Goal: Navigation & Orientation: Find specific page/section

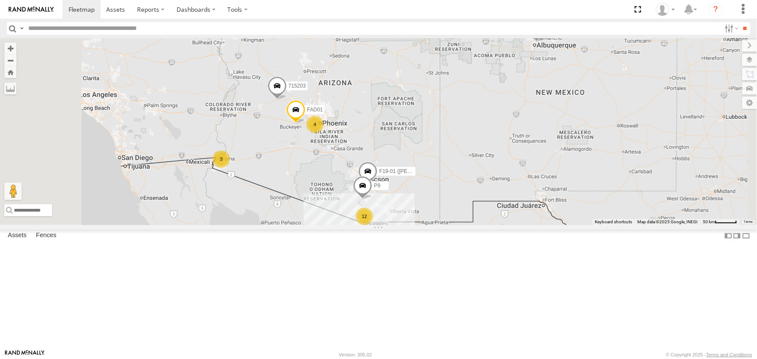
click at [0, 0] on div "P9" at bounding box center [0, 0] width 0 height 0
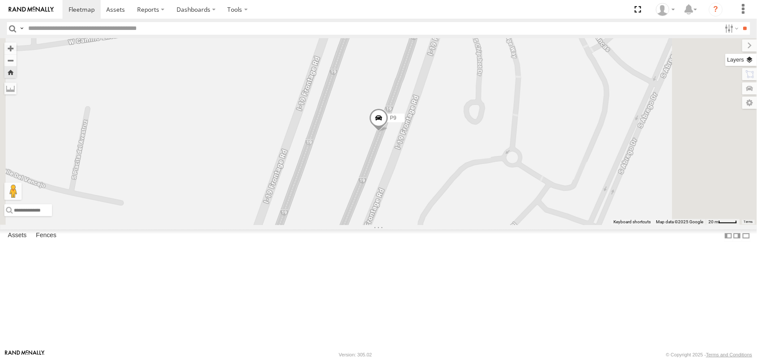
click at [751, 58] on label at bounding box center [741, 60] width 32 height 12
click at [0, 0] on span "Basemaps" at bounding box center [0, 0] width 0 height 0
click at [0, 0] on span "Satellite" at bounding box center [0, 0] width 0 height 0
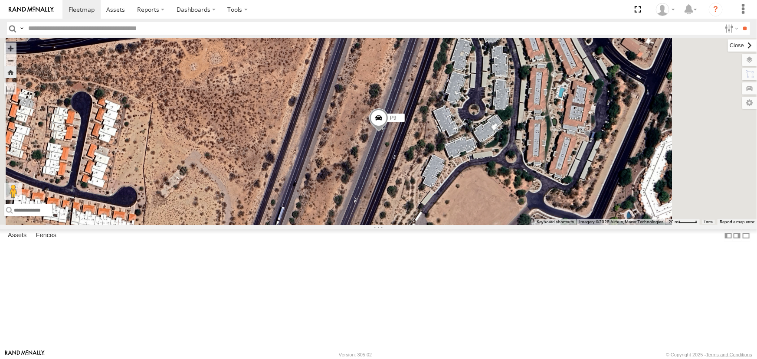
click at [728, 41] on label at bounding box center [742, 45] width 29 height 12
click at [78, 9] on span at bounding box center [82, 9] width 26 height 8
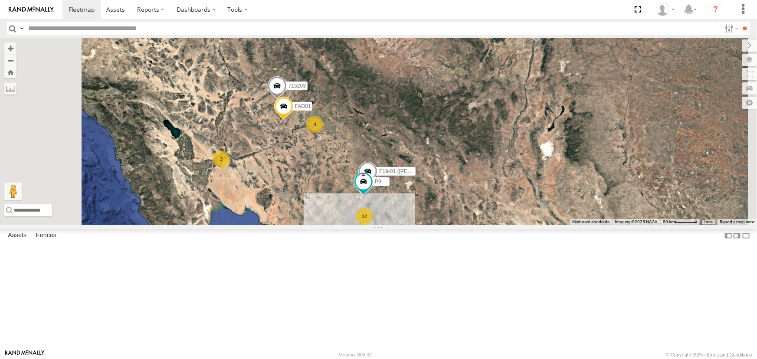
click at [0, 0] on div "F19-01 ([PERSON_NAME])" at bounding box center [0, 0] width 0 height 0
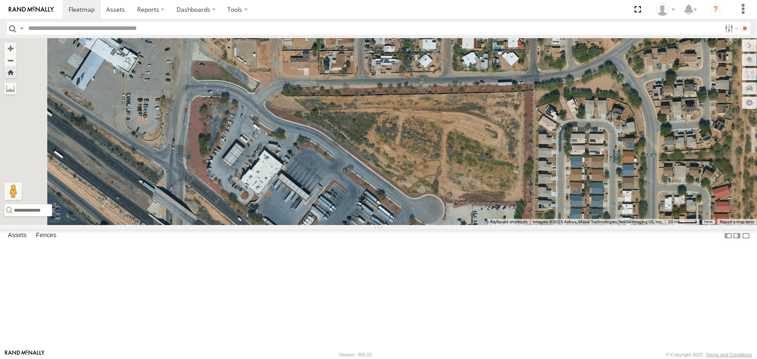
drag, startPoint x: 296, startPoint y: 145, endPoint x: 439, endPoint y: 311, distance: 218.9
click at [439, 225] on div "F19-01 ([PERSON_NAME])" at bounding box center [378, 131] width 757 height 187
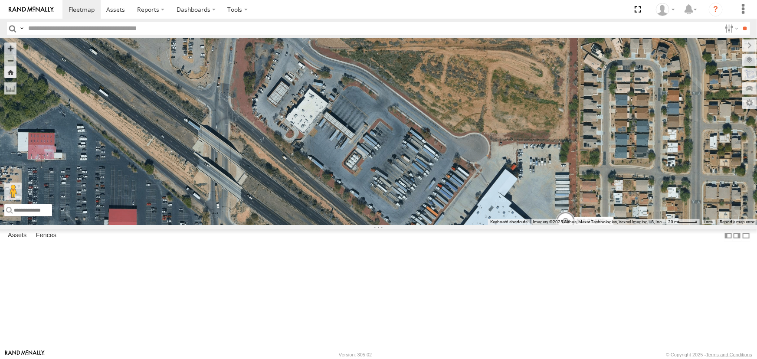
drag, startPoint x: 302, startPoint y: 222, endPoint x: 311, endPoint y: 142, distance: 80.7
click at [311, 142] on div "F19-01 ([PERSON_NAME])" at bounding box center [378, 131] width 757 height 187
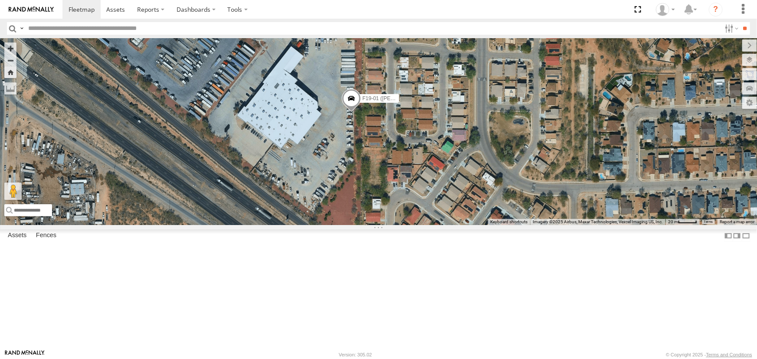
drag, startPoint x: 486, startPoint y: 251, endPoint x: 341, endPoint y: 158, distance: 172.7
click at [341, 158] on div "F19-01 ([PERSON_NAME])" at bounding box center [378, 131] width 757 height 187
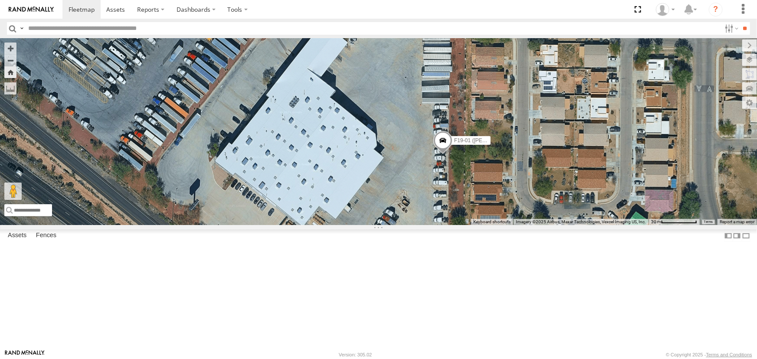
drag, startPoint x: 374, startPoint y: 147, endPoint x: 480, endPoint y: 267, distance: 159.4
click at [479, 225] on div "F19-01 ([PERSON_NAME])" at bounding box center [378, 131] width 757 height 187
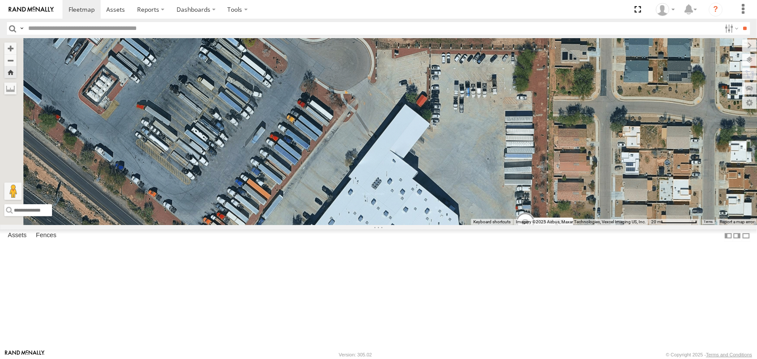
drag, startPoint x: 365, startPoint y: 186, endPoint x: 657, endPoint y: 283, distance: 308.2
click at [618, 225] on div "F19-01 ([PERSON_NAME])" at bounding box center [378, 131] width 757 height 187
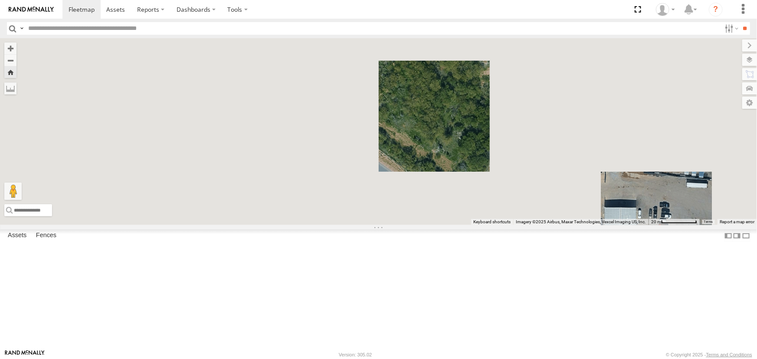
drag, startPoint x: 598, startPoint y: 269, endPoint x: 364, endPoint y: 181, distance: 250.5
click at [364, 181] on div "F19-01 ([PERSON_NAME])" at bounding box center [378, 131] width 757 height 187
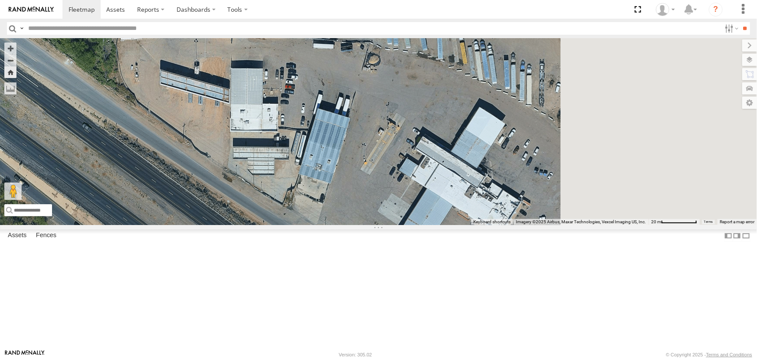
drag, startPoint x: 551, startPoint y: 238, endPoint x: 450, endPoint y: 187, distance: 112.9
click at [450, 187] on div "F19-01 ([PERSON_NAME])" at bounding box center [378, 131] width 757 height 187
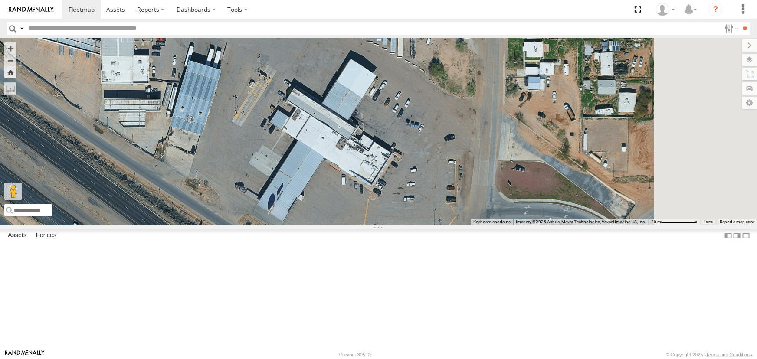
drag, startPoint x: 587, startPoint y: 246, endPoint x: 448, endPoint y: 186, distance: 151.3
click at [449, 186] on div "F19-01 ([PERSON_NAME])" at bounding box center [378, 131] width 757 height 187
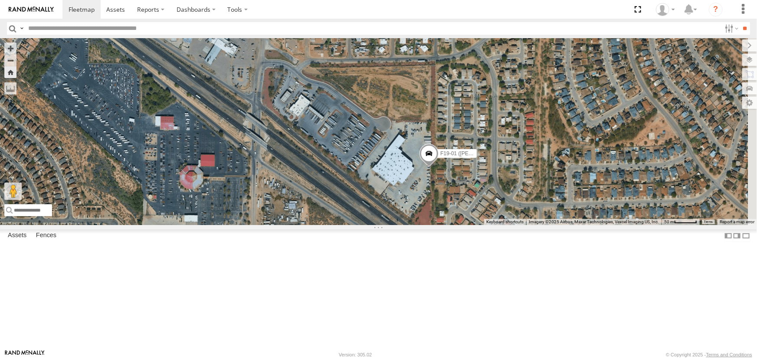
drag, startPoint x: 455, startPoint y: 299, endPoint x: 355, endPoint y: 224, distance: 125.1
click at [355, 224] on div "F19-01 ([PERSON_NAME])" at bounding box center [378, 131] width 757 height 187
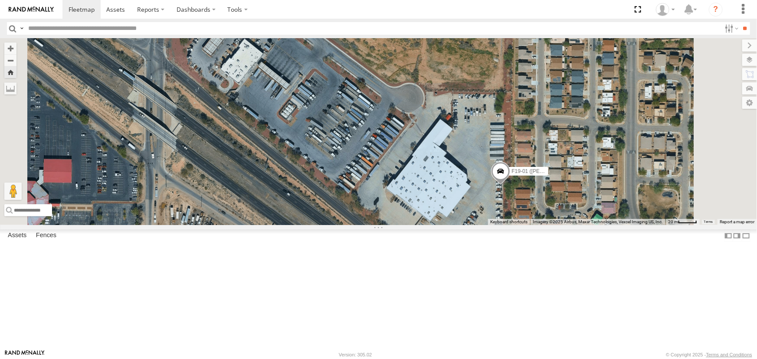
drag, startPoint x: 585, startPoint y: 263, endPoint x: 530, endPoint y: 226, distance: 65.9
click at [530, 225] on div "F19-01 ([PERSON_NAME])" at bounding box center [378, 131] width 757 height 187
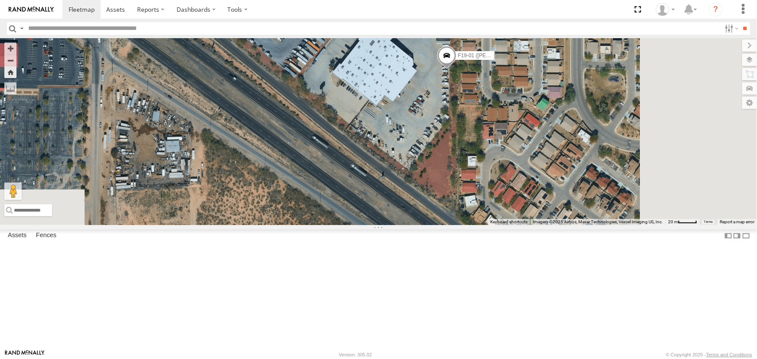
drag, startPoint x: 349, startPoint y: 242, endPoint x: 284, endPoint y: 98, distance: 158.6
click at [291, 114] on div "F19-01 ([PERSON_NAME])" at bounding box center [378, 131] width 757 height 187
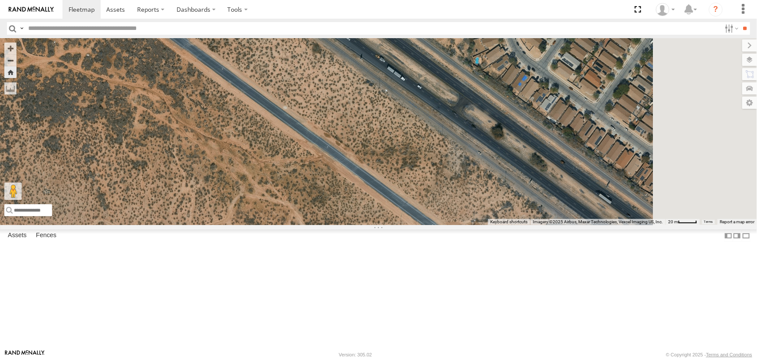
drag, startPoint x: 482, startPoint y: 182, endPoint x: 320, endPoint y: 109, distance: 177.2
click at [361, 126] on div "F19-01 ([PERSON_NAME])" at bounding box center [378, 131] width 757 height 187
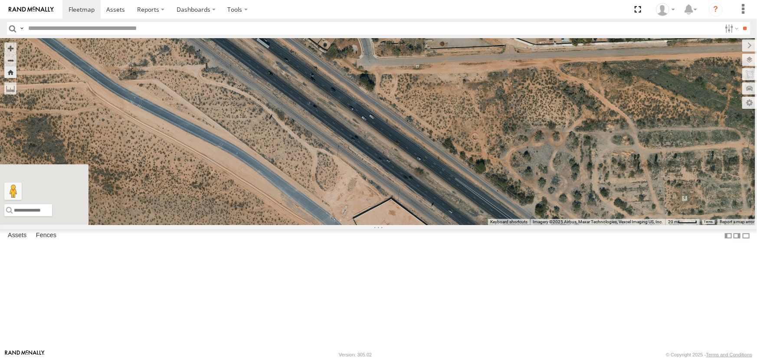
drag, startPoint x: 401, startPoint y: 178, endPoint x: 379, endPoint y: 163, distance: 26.5
click at [387, 169] on div "F19-01 ([PERSON_NAME])" at bounding box center [378, 131] width 757 height 187
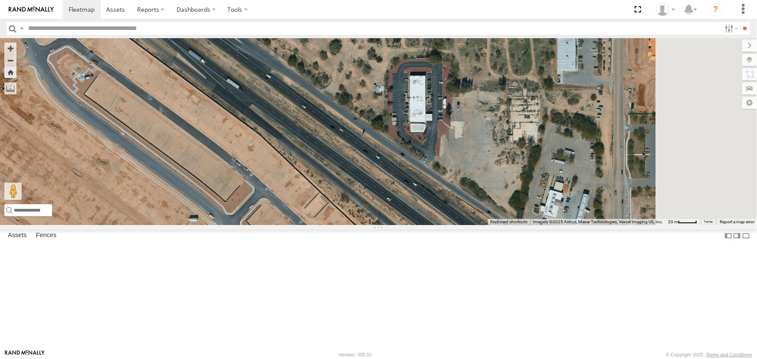
drag, startPoint x: 501, startPoint y: 258, endPoint x: 398, endPoint y: 182, distance: 127.6
click at [406, 189] on div "F19-01 ([PERSON_NAME])" at bounding box center [378, 131] width 757 height 187
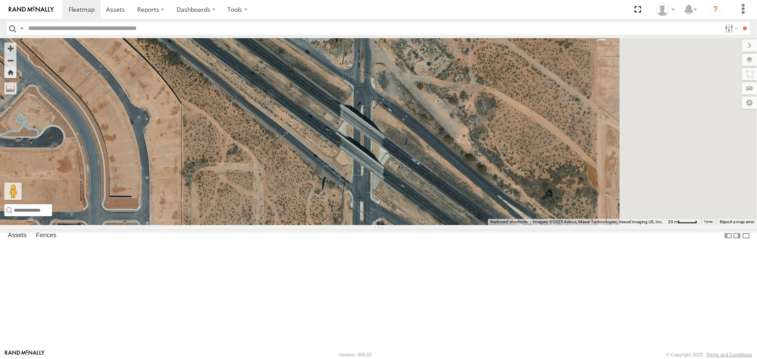
drag, startPoint x: 425, startPoint y: 172, endPoint x: 369, endPoint y: 101, distance: 90.2
click at [382, 117] on div "F19-01 ([PERSON_NAME])" at bounding box center [378, 131] width 757 height 187
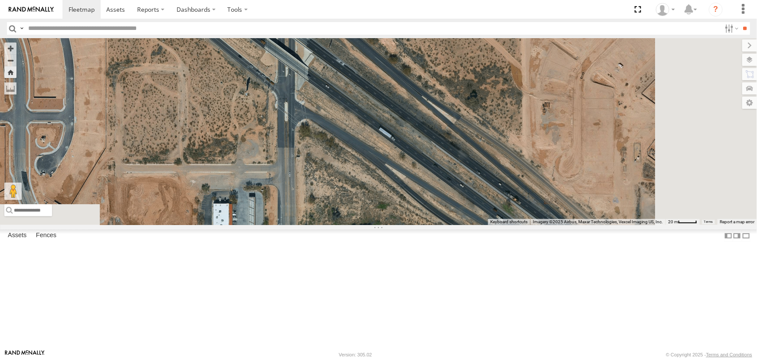
drag, startPoint x: 421, startPoint y: 219, endPoint x: 394, endPoint y: 139, distance: 84.2
click at [401, 161] on div "F19-01 ([PERSON_NAME])" at bounding box center [378, 131] width 757 height 187
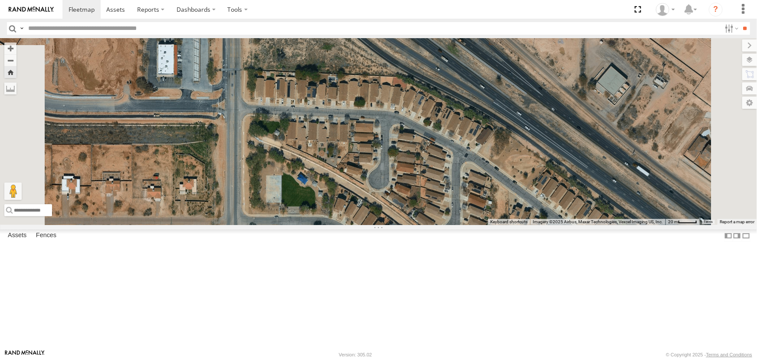
drag, startPoint x: 370, startPoint y: 238, endPoint x: 360, endPoint y: 145, distance: 94.2
click at [360, 170] on div "F19-01 ([PERSON_NAME])" at bounding box center [378, 131] width 757 height 187
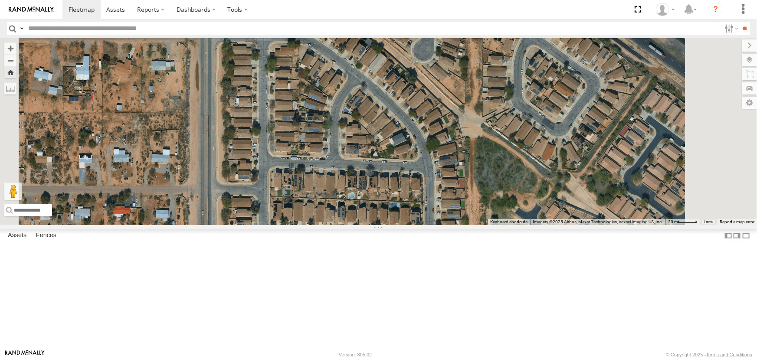
drag, startPoint x: 333, startPoint y: 225, endPoint x: 330, endPoint y: 90, distance: 135.7
click at [327, 128] on div "F19-01 ([PERSON_NAME])" at bounding box center [378, 131] width 757 height 187
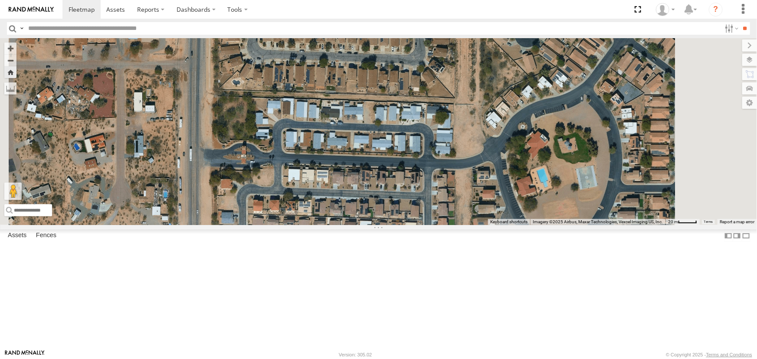
drag, startPoint x: 313, startPoint y: 215, endPoint x: 316, endPoint y: 78, distance: 137.5
click at [312, 138] on div "F19-01 ([PERSON_NAME])" at bounding box center [378, 131] width 757 height 187
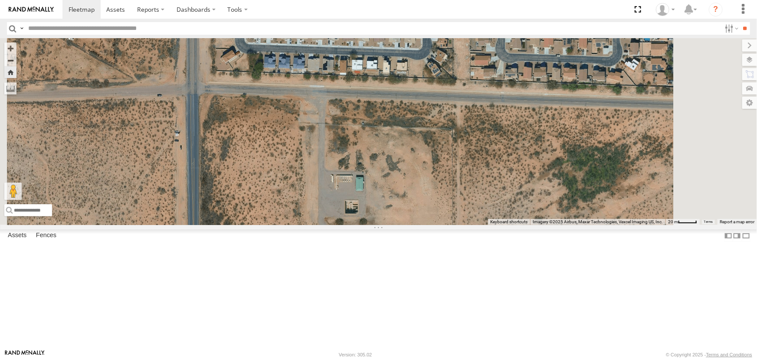
drag, startPoint x: 312, startPoint y: 194, endPoint x: 309, endPoint y: 80, distance: 114.1
click at [309, 104] on div "F19-01 ([PERSON_NAME])" at bounding box center [378, 131] width 757 height 187
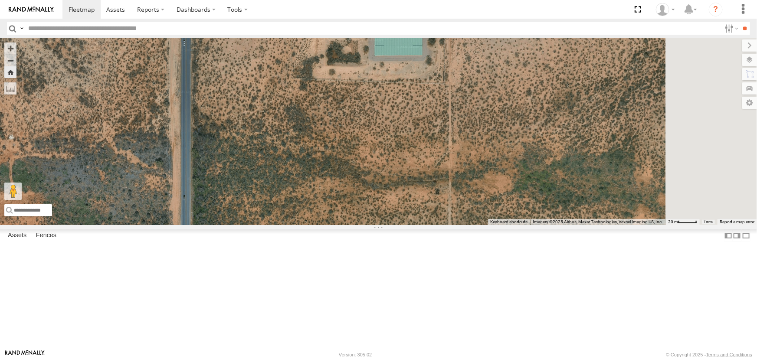
drag, startPoint x: 309, startPoint y: 180, endPoint x: 308, endPoint y: 39, distance: 141.4
click at [308, 68] on div "F19-01 ([PERSON_NAME])" at bounding box center [378, 131] width 757 height 187
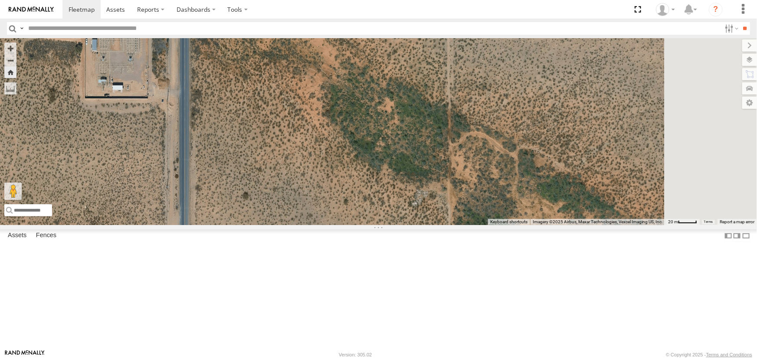
drag, startPoint x: 307, startPoint y: 171, endPoint x: 320, endPoint y: 91, distance: 81.3
click at [317, 95] on div "F19-01 ([PERSON_NAME])" at bounding box center [378, 131] width 757 height 187
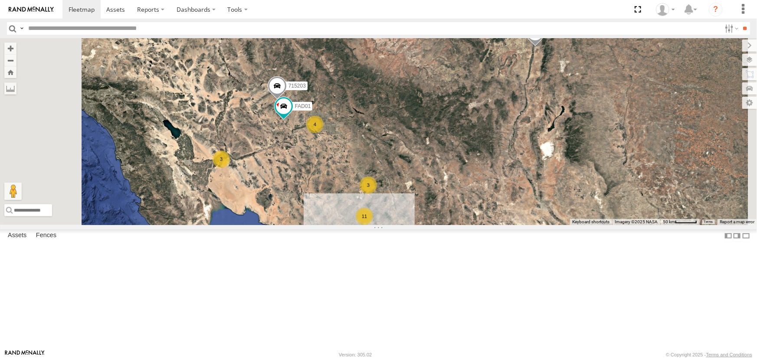
click at [0, 0] on div "F19-01 ([PERSON_NAME])" at bounding box center [0, 0] width 0 height 0
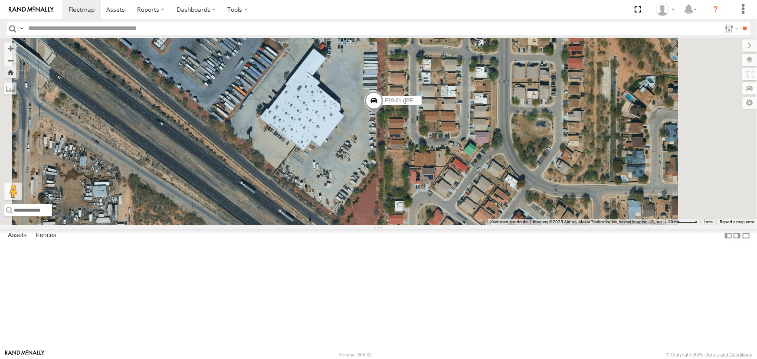
drag, startPoint x: 447, startPoint y: 252, endPoint x: 320, endPoint y: 7, distance: 276.0
click at [333, 38] on div "F19-01 ([PERSON_NAME])" at bounding box center [378, 131] width 757 height 187
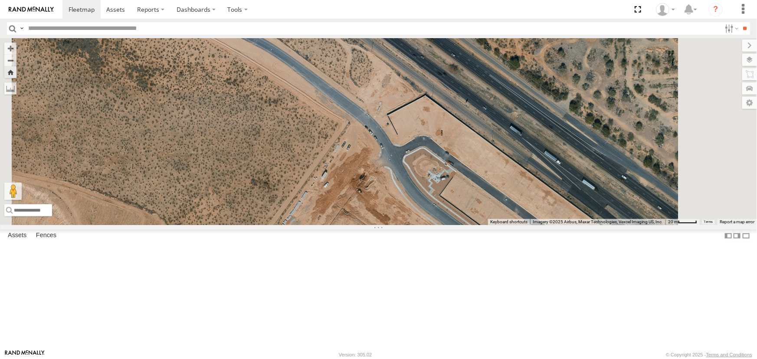
drag, startPoint x: 542, startPoint y: 198, endPoint x: 505, endPoint y: 321, distance: 128.7
click at [511, 359] on html at bounding box center [378, 179] width 757 height 359
drag, startPoint x: 465, startPoint y: 238, endPoint x: 429, endPoint y: 212, distance: 44.5
click at [432, 213] on div "F19-01 ([PERSON_NAME])" at bounding box center [378, 131] width 757 height 187
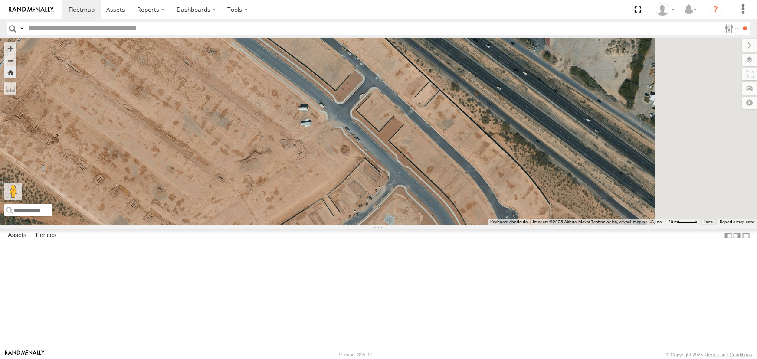
drag, startPoint x: 560, startPoint y: 249, endPoint x: 479, endPoint y: 176, distance: 109.3
click at [493, 190] on div "F19-01 ([PERSON_NAME])" at bounding box center [378, 131] width 757 height 187
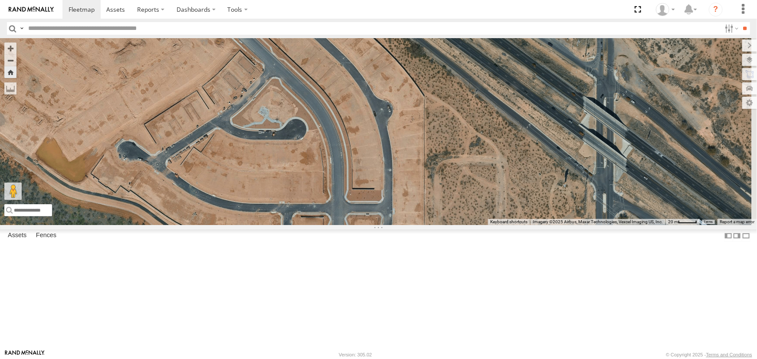
drag, startPoint x: 531, startPoint y: 227, endPoint x: 280, endPoint y: 62, distance: 300.3
click at [297, 85] on div "F19-01 ([PERSON_NAME])" at bounding box center [378, 131] width 757 height 187
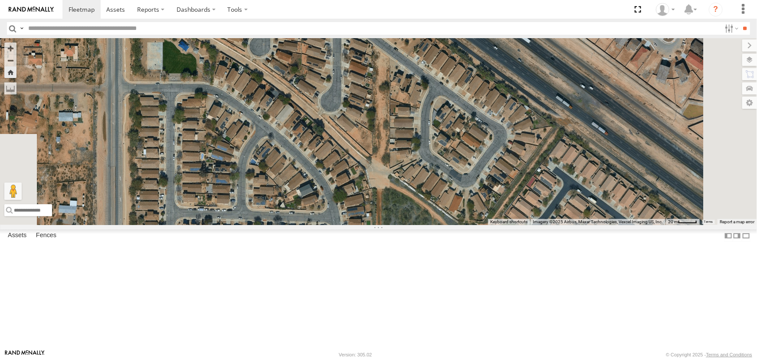
drag, startPoint x: 301, startPoint y: 202, endPoint x: 369, endPoint y: 91, distance: 131.2
click at [369, 91] on div "F19-01 ([PERSON_NAME])" at bounding box center [378, 131] width 757 height 187
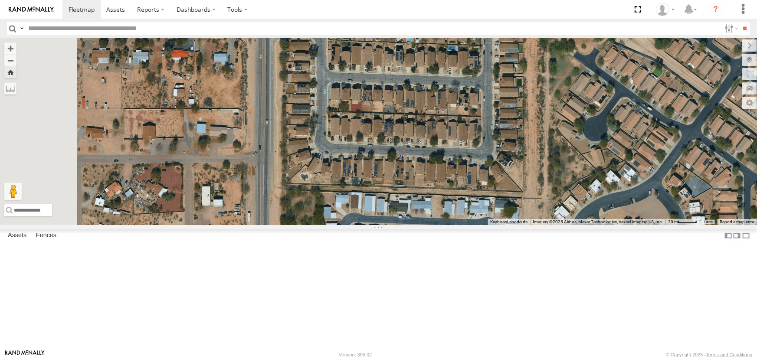
drag, startPoint x: 379, startPoint y: 222, endPoint x: 375, endPoint y: 102, distance: 120.6
click at [373, 135] on div "F19-01 ([PERSON_NAME])" at bounding box center [378, 131] width 757 height 187
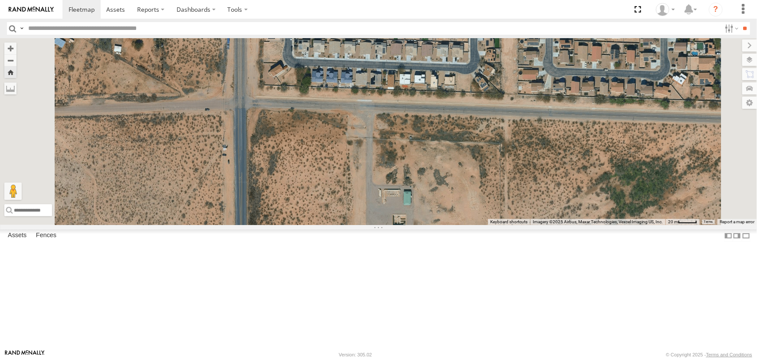
drag, startPoint x: 371, startPoint y: 193, endPoint x: 365, endPoint y: 157, distance: 36.6
click at [366, 152] on div "F19-01 ([PERSON_NAME])" at bounding box center [378, 131] width 757 height 187
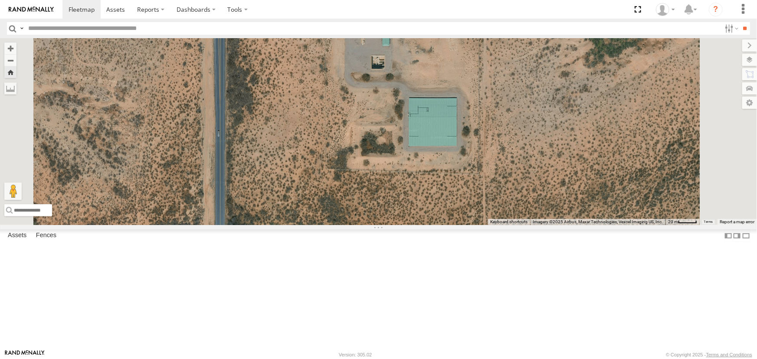
drag
click at [372, 164] on div "F19-01 ([PERSON_NAME])" at bounding box center [378, 131] width 757 height 187
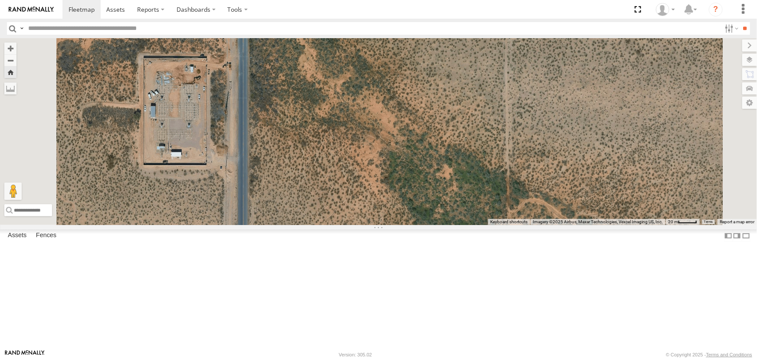
click at [367, 160] on div "F19-01 ([PERSON_NAME])" at bounding box center [378, 131] width 757 height 187
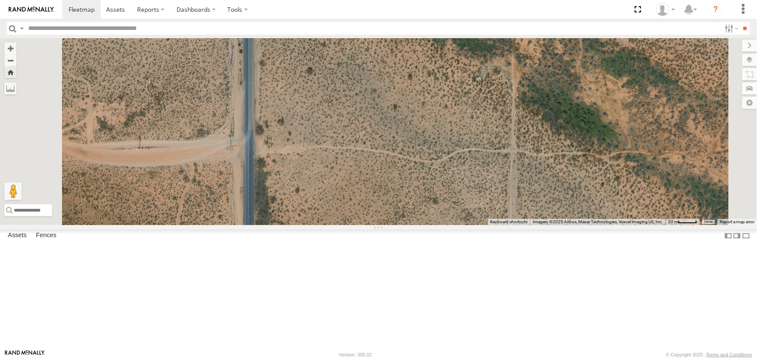
click at [363, 146] on div "F19-01 ([PERSON_NAME])" at bounding box center [378, 131] width 757 height 187
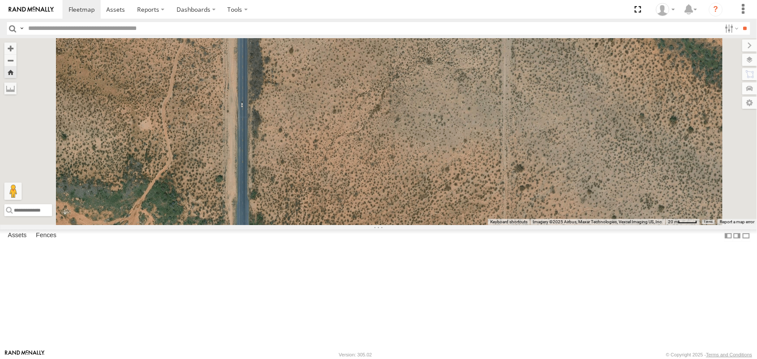
click at [366, 143] on div "F19-01 ([PERSON_NAME])" at bounding box center [378, 131] width 757 height 187
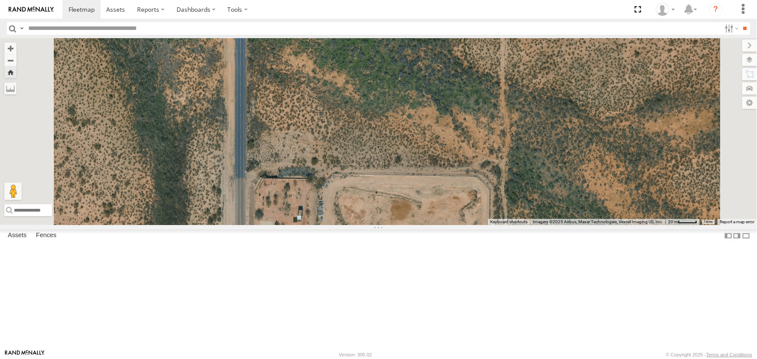
click at [362, 143] on div "F19-01 ([PERSON_NAME])" at bounding box center [378, 131] width 757 height 187
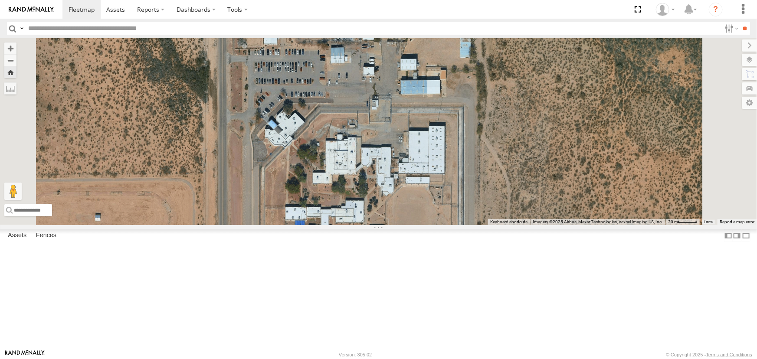
click at [356, 135] on div "F19-01 ([PERSON_NAME])" at bounding box center [378, 131] width 757 height 187
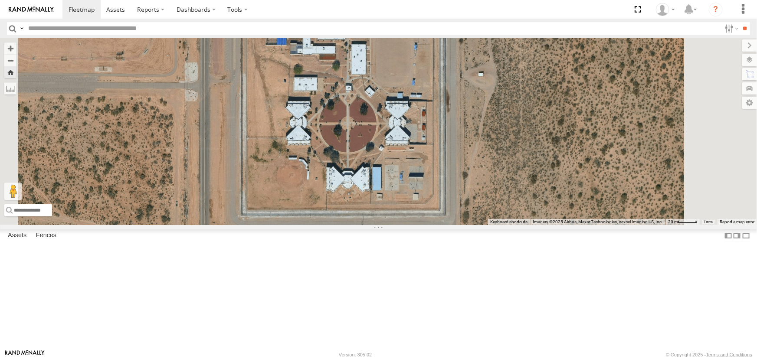
click at [405, 121] on div "F19-01 ([PERSON_NAME])" at bounding box center [378, 131] width 757 height 187
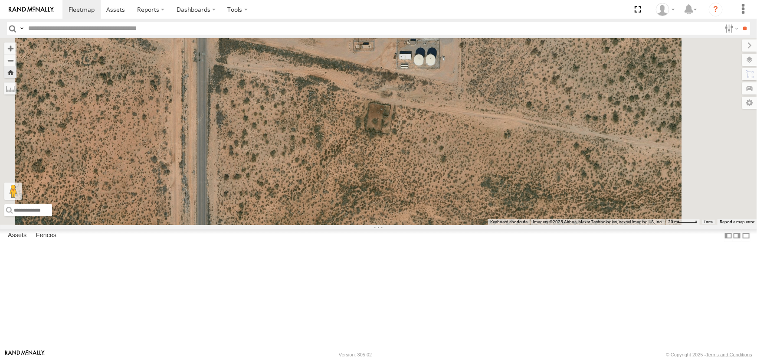
click at [388, 165] on div "F19-01 ([PERSON_NAME])" at bounding box center [378, 131] width 757 height 187
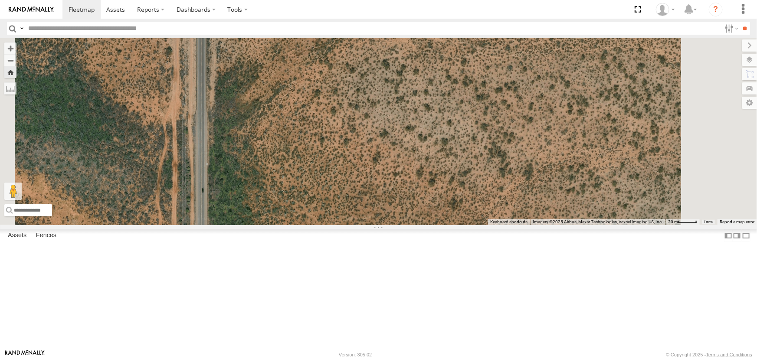
click at [385, 151] on div "F19-01 ([PERSON_NAME])" at bounding box center [378, 131] width 757 height 187
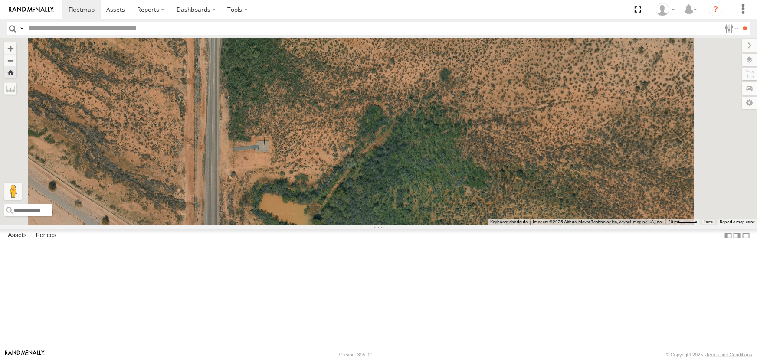
click at [398, 134] on div "F19-01 ([PERSON_NAME])" at bounding box center [378, 131] width 757 height 187
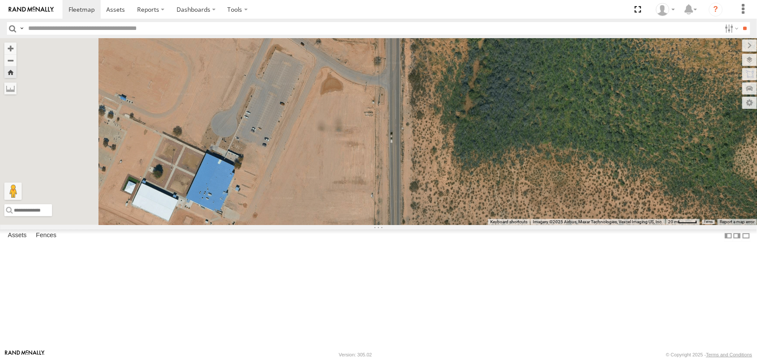
click at [548, 165] on div "F19-01 ([PERSON_NAME])" at bounding box center [378, 131] width 757 height 187
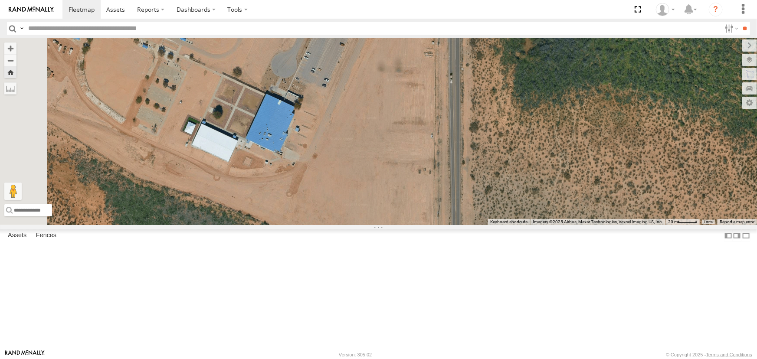
click at [461, 95] on div "F19-01 ([PERSON_NAME])" at bounding box center [378, 131] width 757 height 187
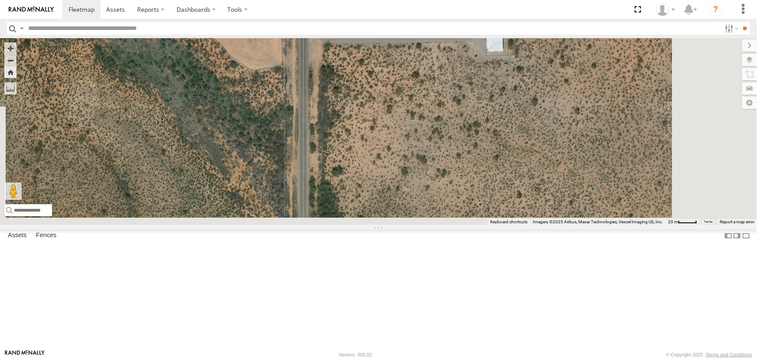
click at [415, 73] on div "F19-01 ([PERSON_NAME])" at bounding box center [378, 131] width 757 height 187
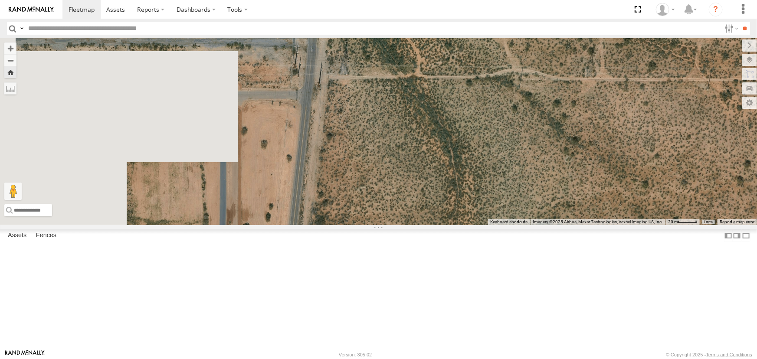
click at [543, 163] on div "F19-01 ([PERSON_NAME])" at bounding box center [378, 131] width 757 height 187
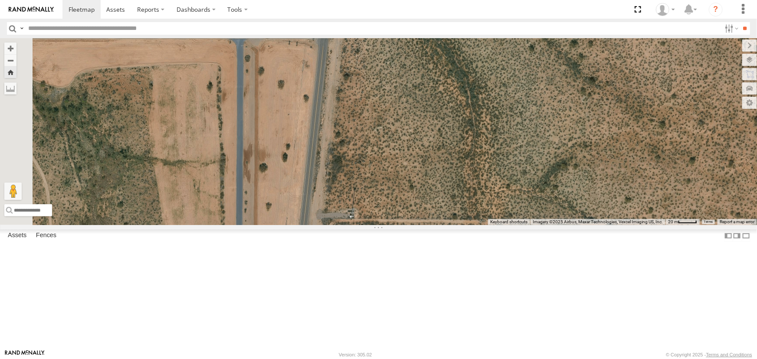
click at [470, 85] on div "F19-01 ([PERSON_NAME])" at bounding box center [378, 131] width 757 height 187
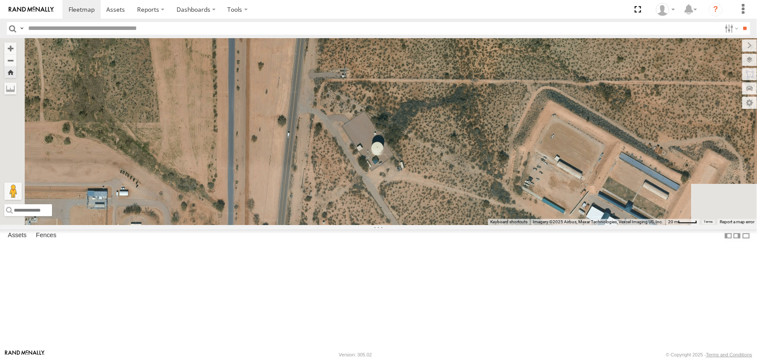
click at [443, 169] on div "F19-01 ([PERSON_NAME])" at bounding box center [378, 131] width 757 height 187
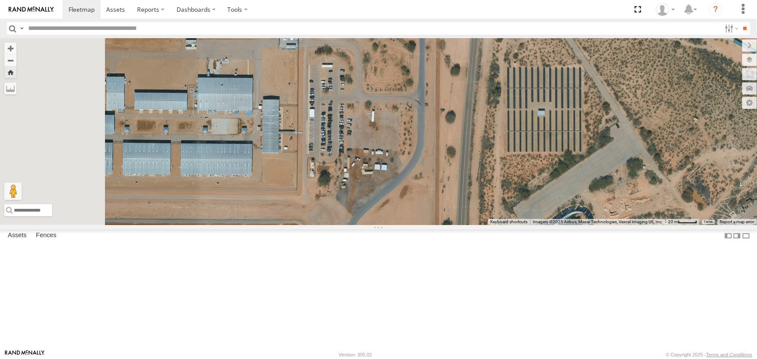
click at [629, 121] on div "F19-01 ([PERSON_NAME])" at bounding box center [378, 131] width 757 height 187
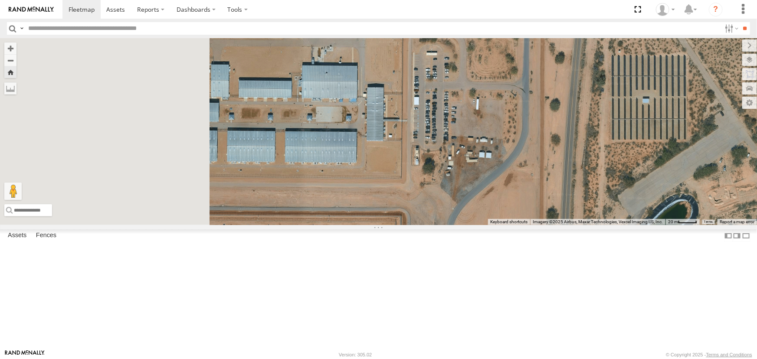
click at [552, 170] on div "F19-01 ([PERSON_NAME])" at bounding box center [378, 131] width 757 height 187
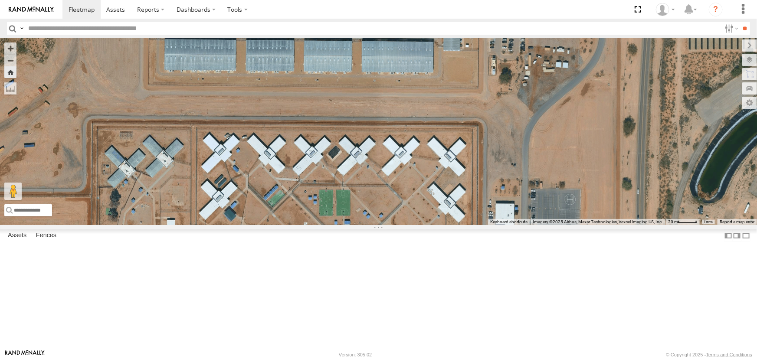
click at [499, 80] on div "F19-01 ([PERSON_NAME])" at bounding box center [378, 131] width 757 height 187
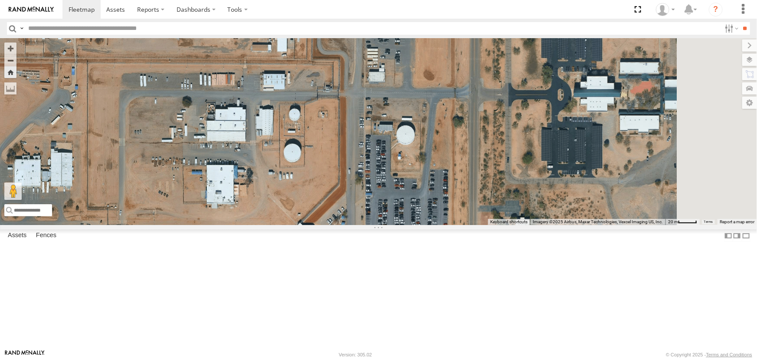
click at [406, 38] on body at bounding box center [378, 179] width 757 height 359
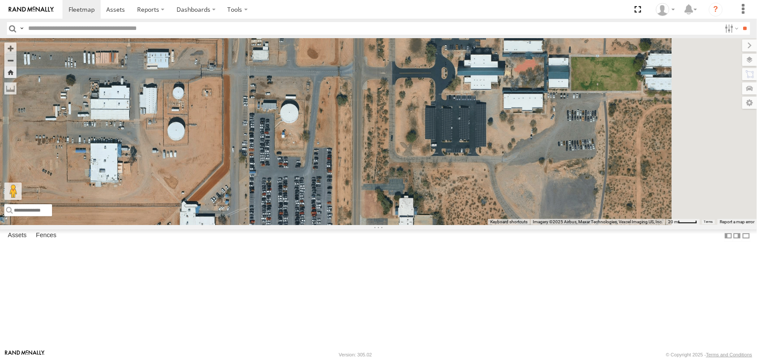
click at [436, 173] on div "F19-01 ([PERSON_NAME])" at bounding box center [378, 131] width 757 height 187
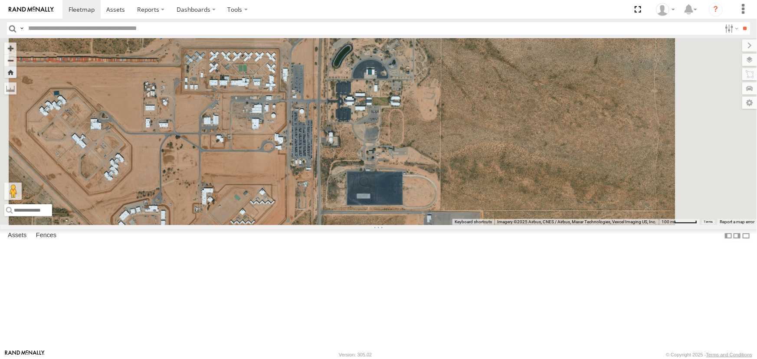
click at [0, 0] on div "F19-01 ([PERSON_NAME])" at bounding box center [0, 0] width 0 height 0
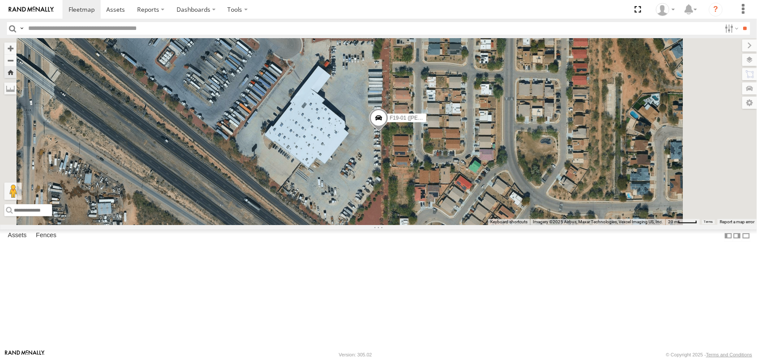
click at [0, 0] on div "P9" at bounding box center [0, 0] width 0 height 0
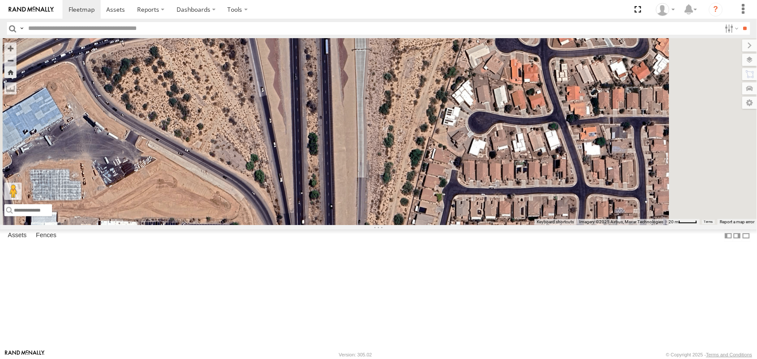
drag, startPoint x: 418, startPoint y: 269, endPoint x: 405, endPoint y: 320, distance: 53.0
click at [405, 225] on div "P9" at bounding box center [378, 131] width 757 height 187
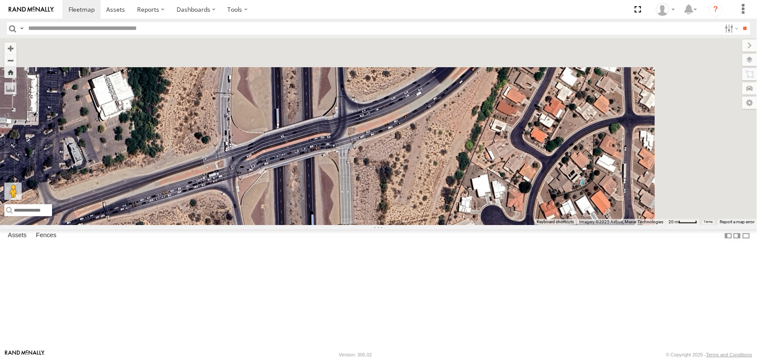
drag, startPoint x: 366, startPoint y: 170, endPoint x: 359, endPoint y: 320, distance: 149.7
click at [359, 225] on div "P9" at bounding box center [378, 131] width 757 height 187
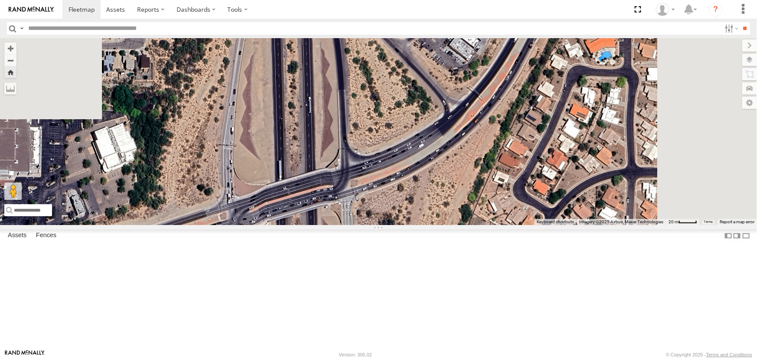
drag, startPoint x: 377, startPoint y: 182, endPoint x: 382, endPoint y: 292, distance: 110.7
click at [381, 225] on div "P9" at bounding box center [378, 131] width 757 height 187
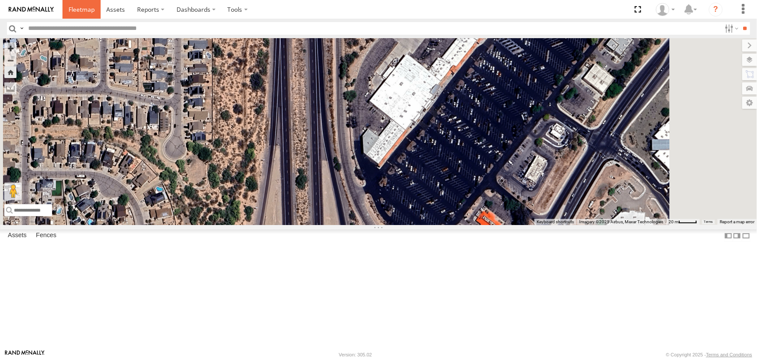
click at [82, 10] on span at bounding box center [82, 9] width 26 height 8
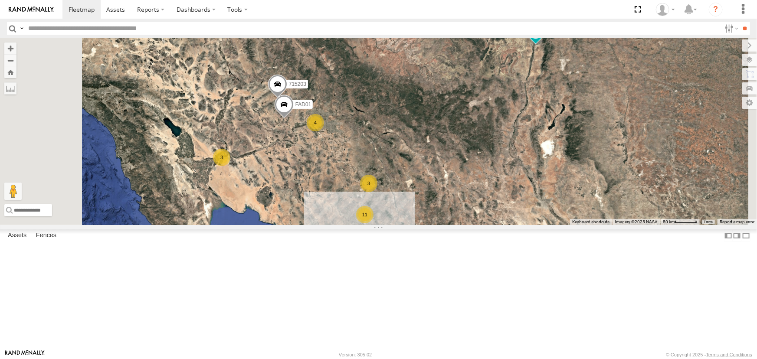
click at [0, 0] on div "FAD01" at bounding box center [0, 0] width 0 height 0
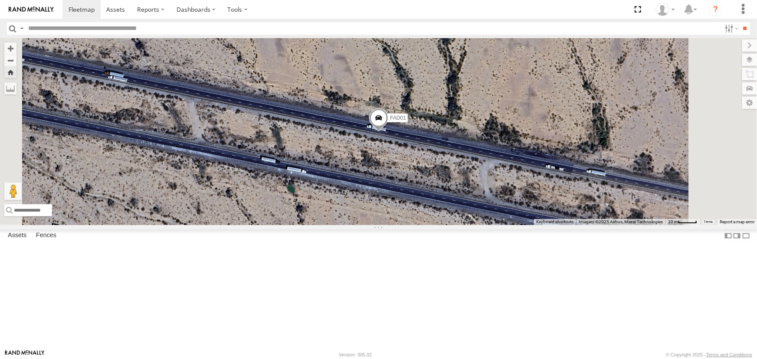
click at [0, 0] on div "715203" at bounding box center [0, 0] width 0 height 0
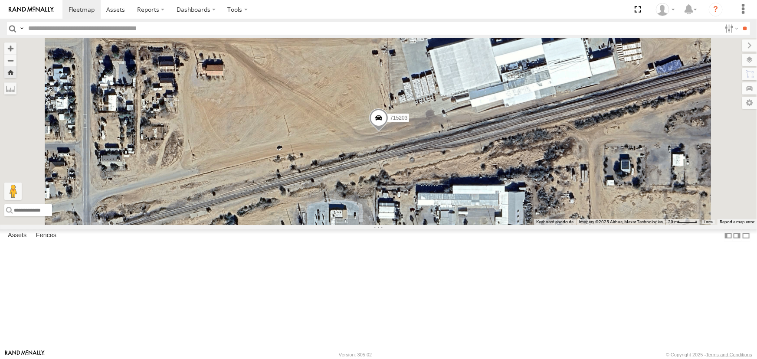
click at [0, 0] on div "P9" at bounding box center [0, 0] width 0 height 0
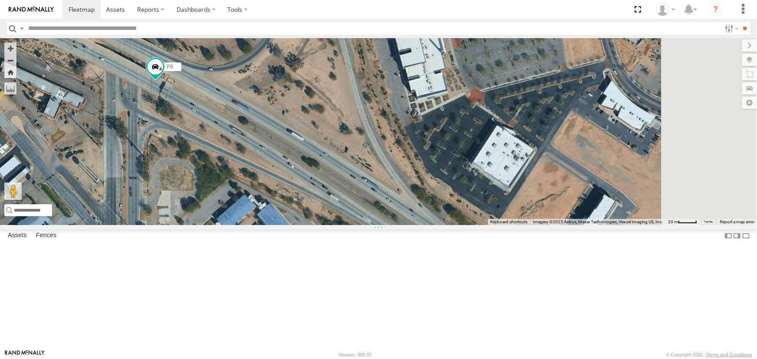
drag, startPoint x: 561, startPoint y: 223, endPoint x: 312, endPoint y: 170, distance: 254.2
click at [312, 170] on div "P9" at bounding box center [378, 131] width 757 height 187
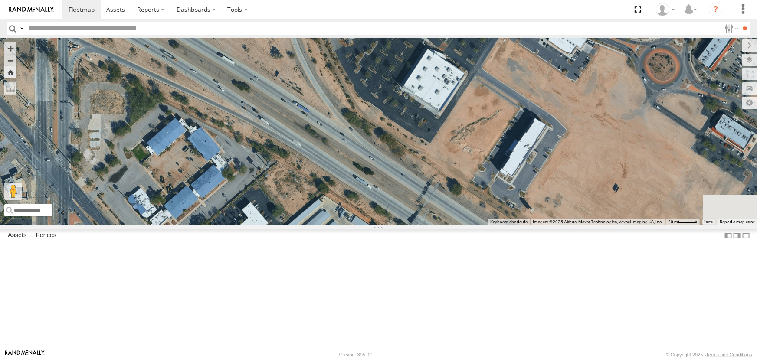
drag, startPoint x: 529, startPoint y: 266, endPoint x: 641, endPoint y: 233, distance: 116.7
click at [633, 225] on div "P9" at bounding box center [378, 131] width 757 height 187
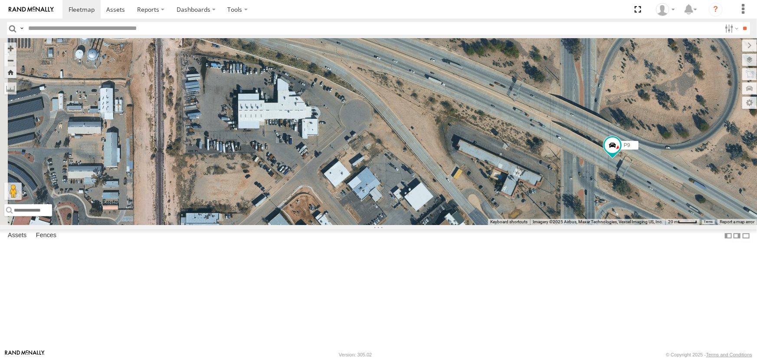
drag, startPoint x: 558, startPoint y: 212, endPoint x: 681, endPoint y: 182, distance: 126.6
click at [681, 182] on div "P9" at bounding box center [378, 131] width 757 height 187
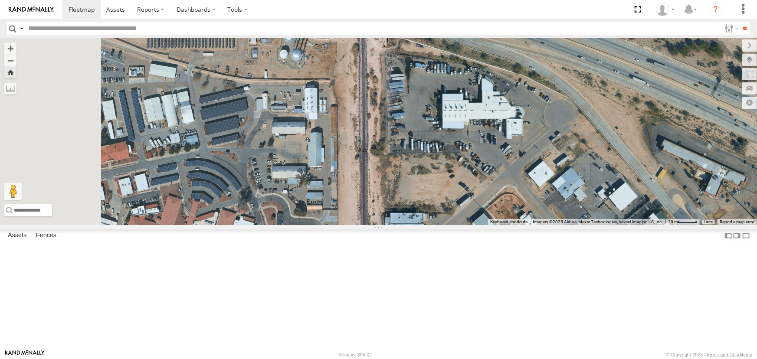
drag, startPoint x: 486, startPoint y: 170, endPoint x: 691, endPoint y: 170, distance: 205.1
click at [691, 170] on div "P9" at bounding box center [378, 131] width 757 height 187
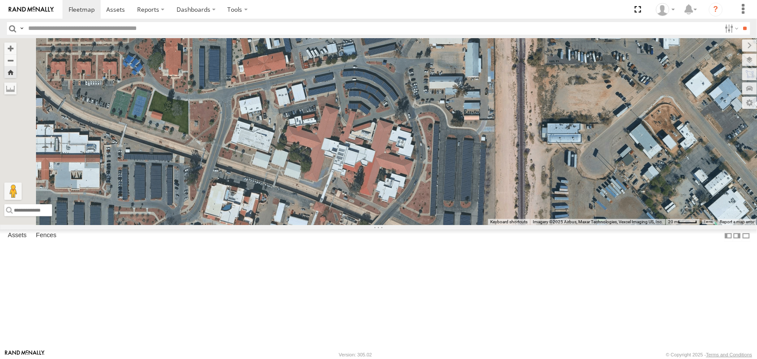
drag, startPoint x: 549, startPoint y: 156, endPoint x: 609, endPoint y: 120, distance: 69.7
click at [609, 120] on div "P9" at bounding box center [378, 131] width 757 height 187
click at [83, 9] on span at bounding box center [82, 9] width 26 height 8
